Goal: Navigation & Orientation: Understand site structure

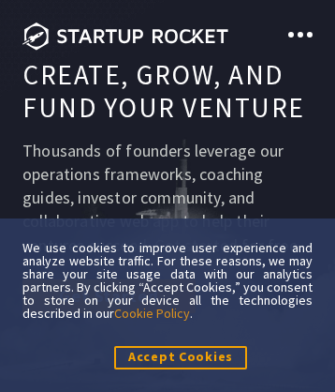
scroll to position [10213, 0]
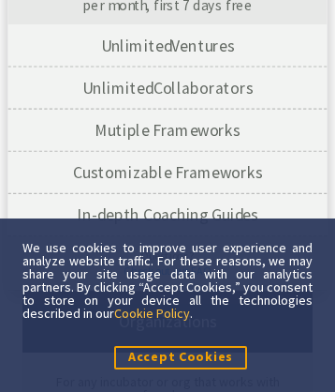
click at [190, 312] on link "Cookie Policy" at bounding box center [152, 313] width 76 height 17
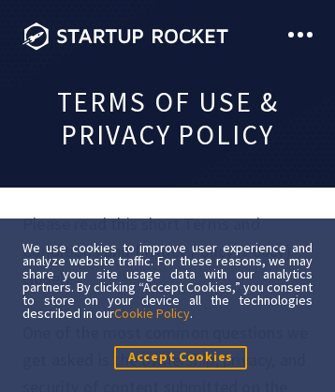
scroll to position [16133, 0]
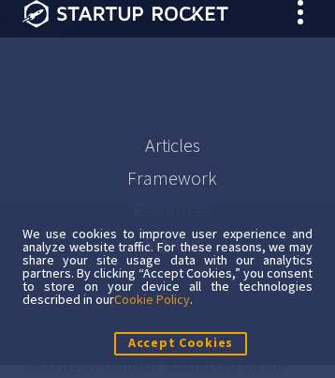
scroll to position [22, 0]
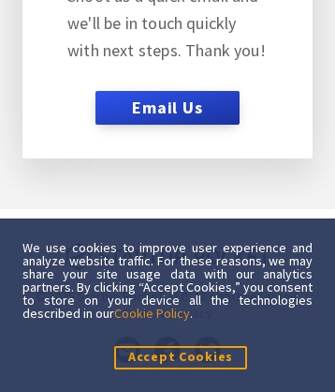
scroll to position [12421, 0]
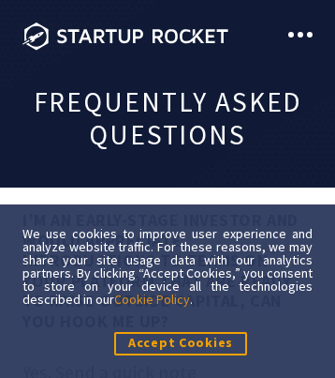
scroll to position [10852, 0]
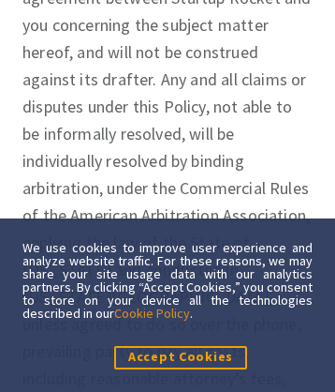
scroll to position [18415, 0]
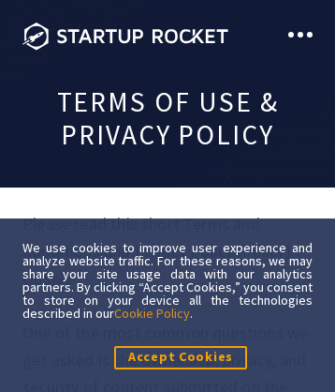
scroll to position [16133, 0]
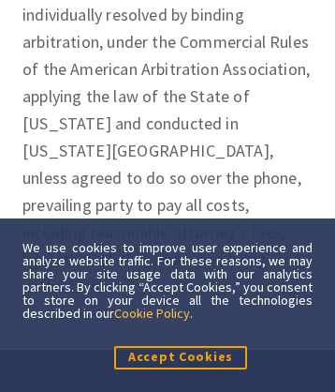
click at [190, 312] on link "Cookie Policy" at bounding box center [152, 313] width 76 height 17
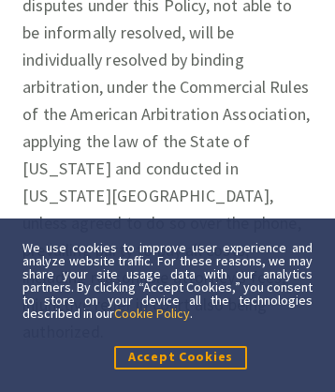
click at [190, 312] on link "Cookie Policy" at bounding box center [152, 313] width 76 height 17
